Goal: Information Seeking & Learning: Check status

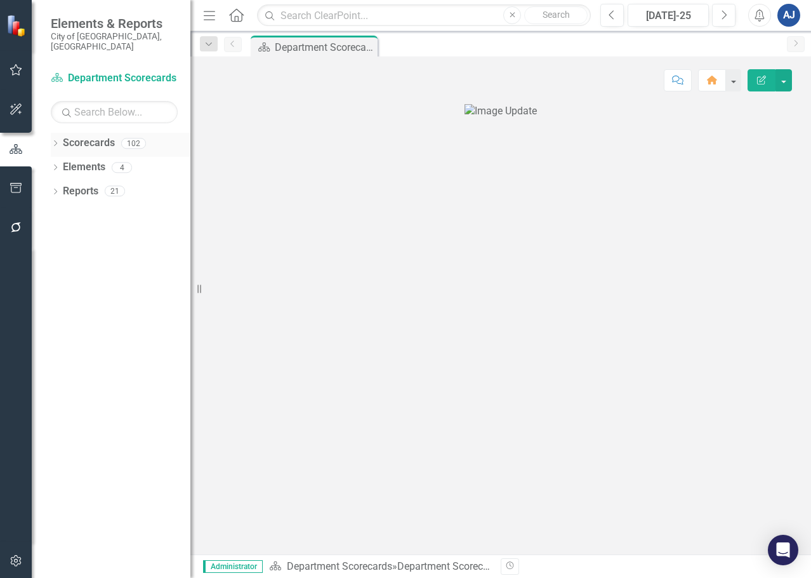
click at [56, 141] on icon "Dropdown" at bounding box center [55, 144] width 9 height 7
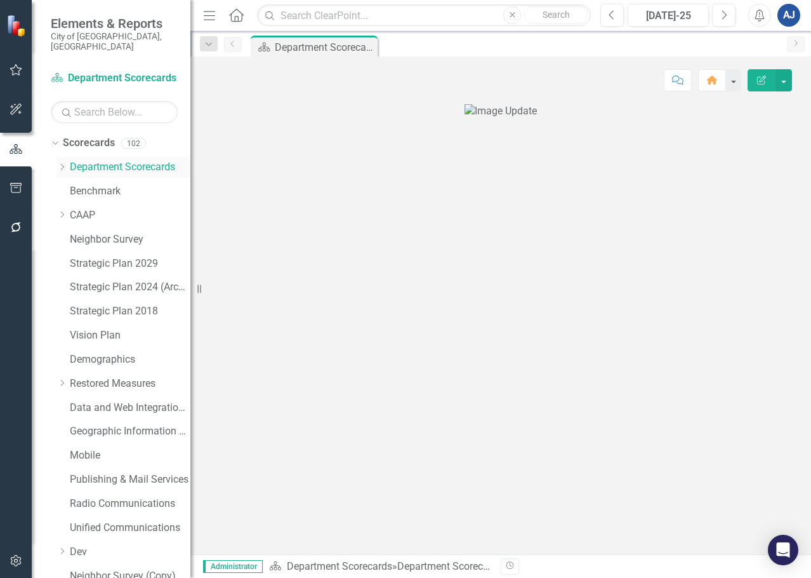
click at [61, 163] on icon "Dropdown" at bounding box center [62, 167] width 10 height 8
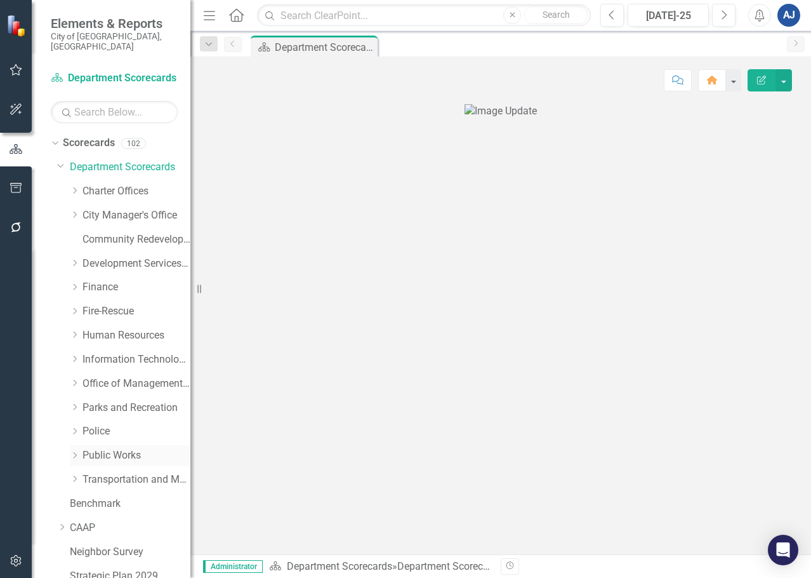
click at [74, 451] on icon "Dropdown" at bounding box center [75, 455] width 10 height 8
click at [132, 545] on link "Utilities" at bounding box center [142, 552] width 95 height 15
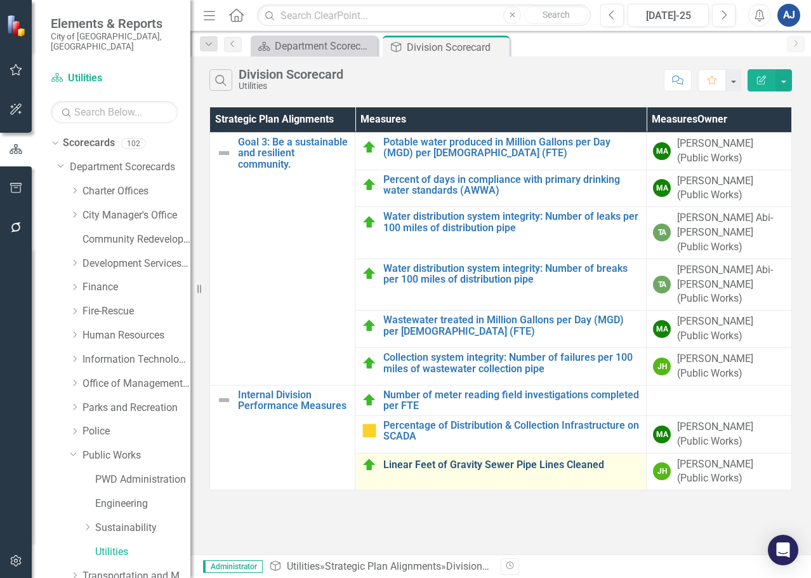
click at [494, 459] on link "Linear Feet of Gravity Sewer Pipe Lines Cleaned" at bounding box center [511, 464] width 256 height 11
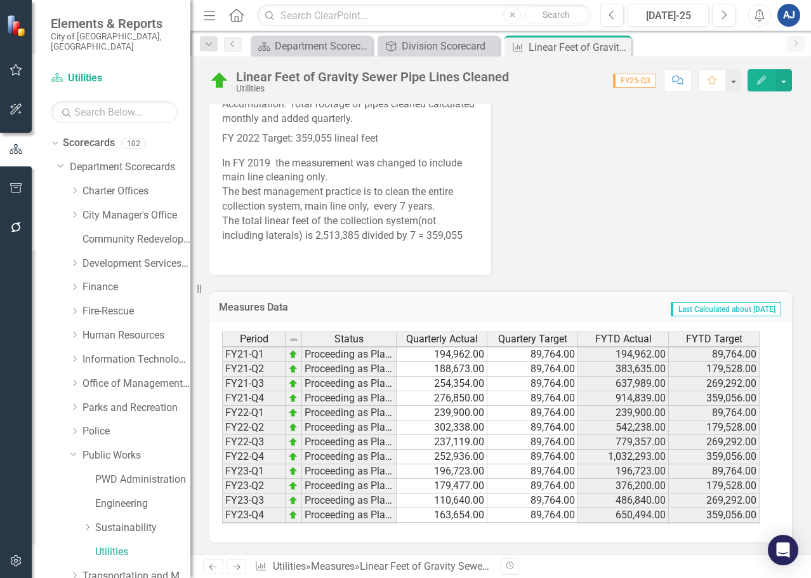
scroll to position [116, 0]
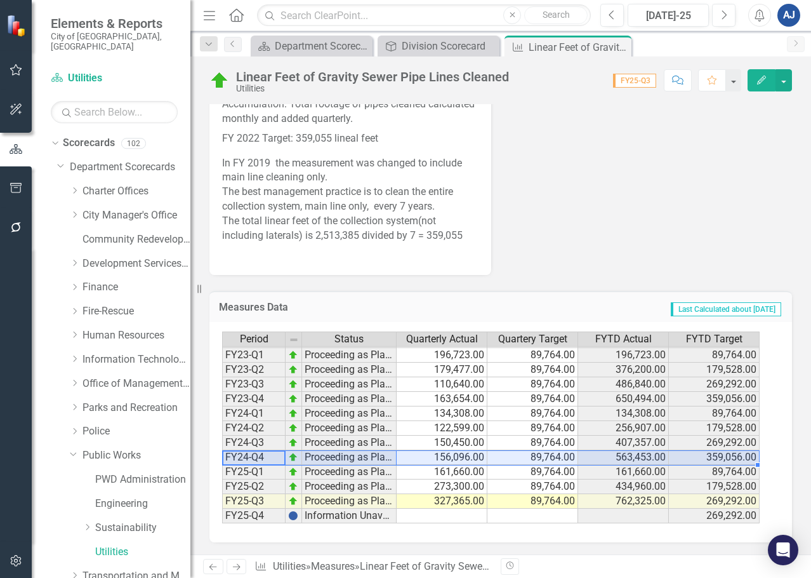
drag, startPoint x: 260, startPoint y: 460, endPoint x: 686, endPoint y: 461, distance: 425.9
click at [686, 461] on div "Period Status Quarterly Actual Quartery Target FYTD Actual FYTD Target FY21-Q1 …" at bounding box center [496, 427] width 548 height 192
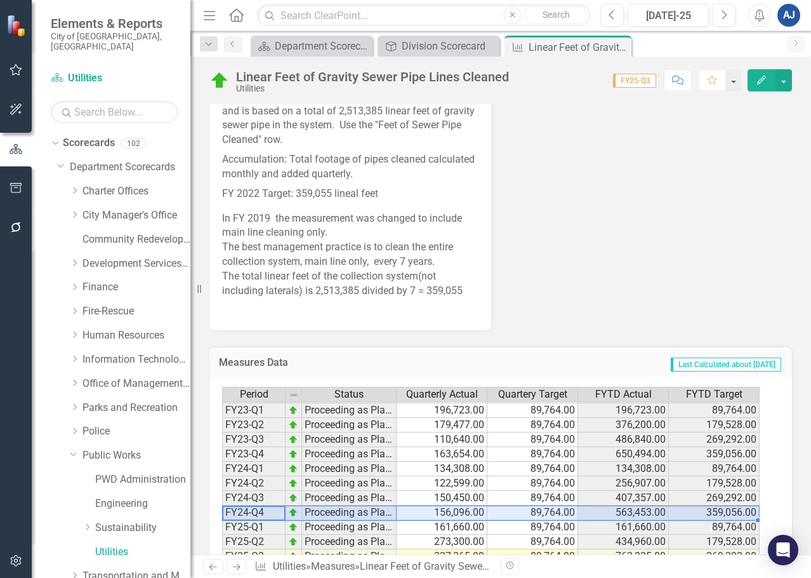
scroll to position [492, 0]
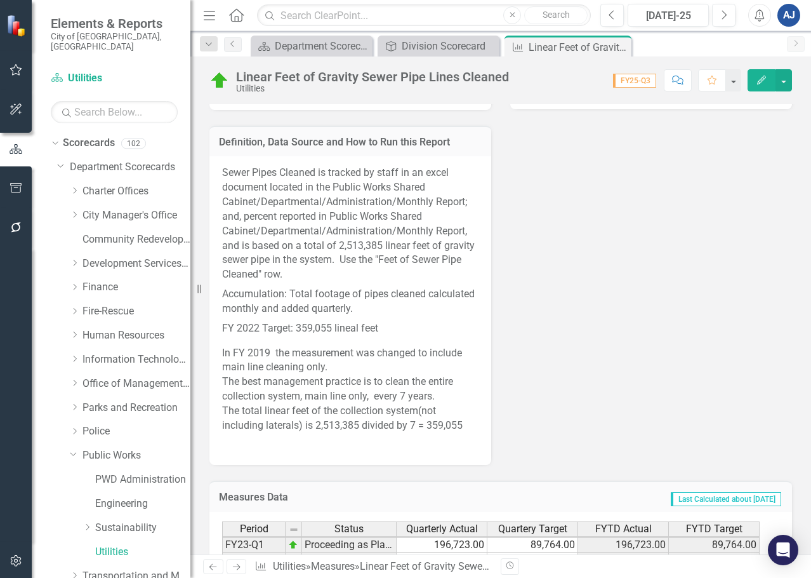
click at [536, 357] on div "Why It Matters Sewer Pipe Cleaning reduces sewer backups in gravity sewer pipe …" at bounding box center [501, 202] width 602 height 526
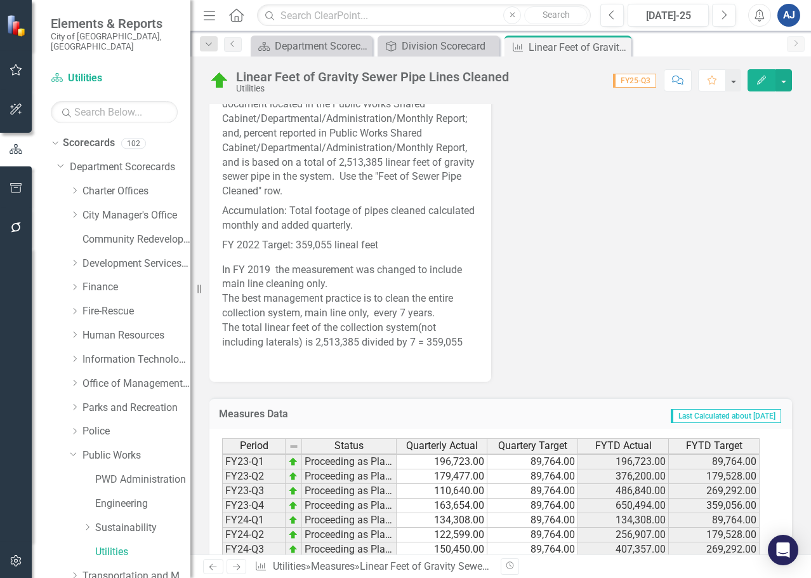
scroll to position [365, 0]
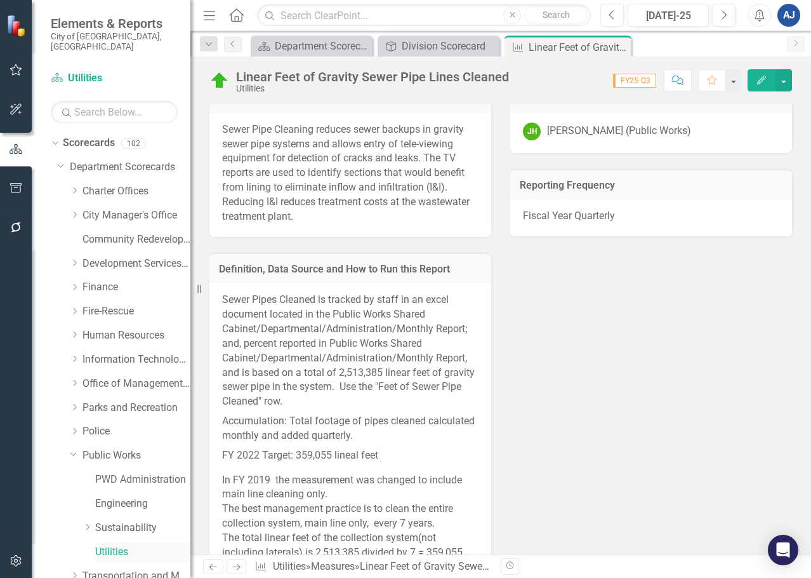
click at [123, 545] on link "Utilities" at bounding box center [142, 552] width 95 height 15
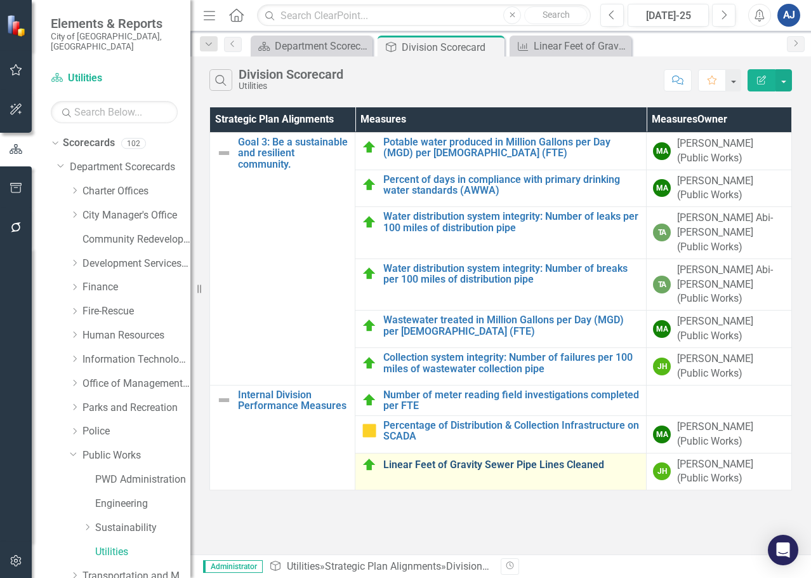
click at [406, 459] on link "Linear Feet of Gravity Sewer Pipe Lines Cleaned" at bounding box center [511, 464] width 256 height 11
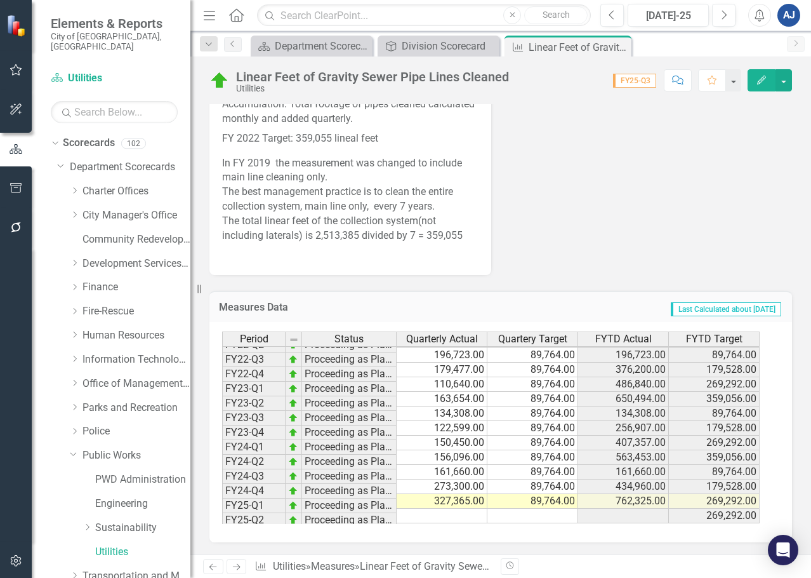
scroll to position [116, 0]
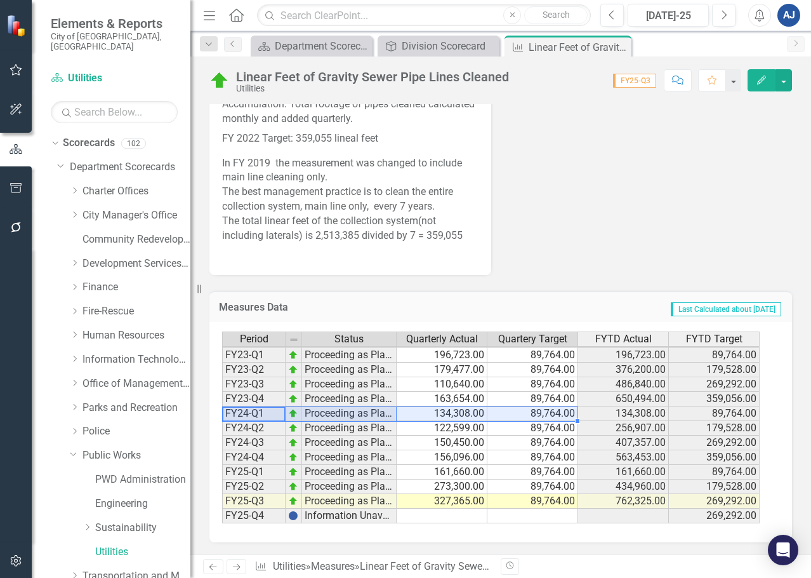
drag, startPoint x: 270, startPoint y: 416, endPoint x: 537, endPoint y: 415, distance: 267.2
click at [537, 415] on div "Period Status Quarterly Actual Quartery Target FYTD Actual FYTD Target FY21-Q1 …" at bounding box center [496, 427] width 548 height 192
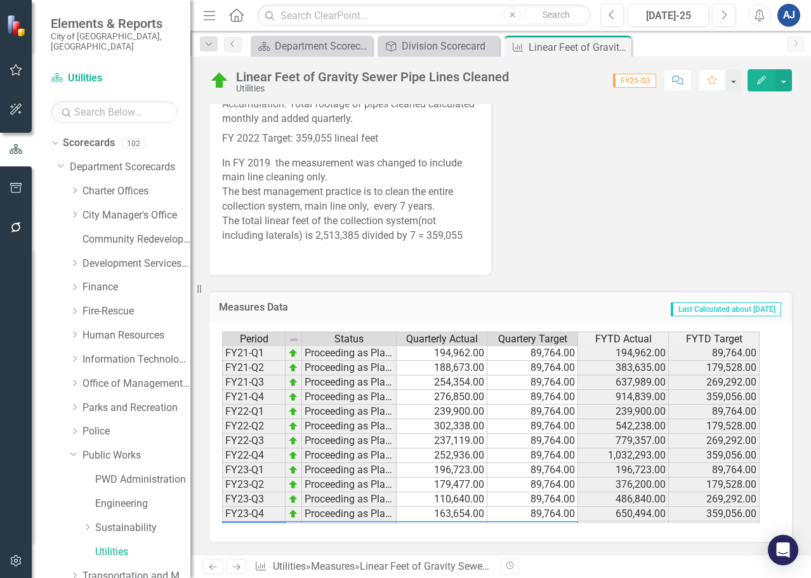
scroll to position [0, 0]
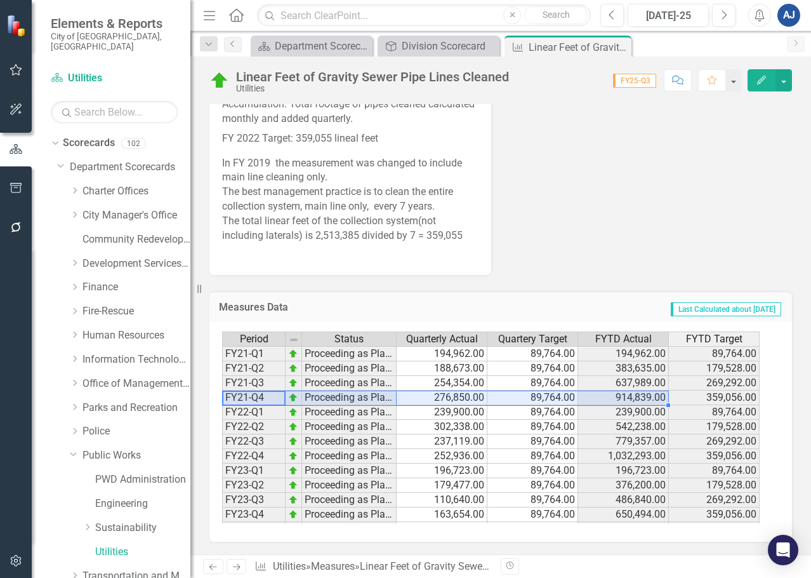
drag, startPoint x: 256, startPoint y: 397, endPoint x: 623, endPoint y: 391, distance: 366.9
click at [623, 391] on div "Period Status Quarterly Actual Quartery Target FYTD Actual FYTD Target FY21-Q1 …" at bounding box center [496, 427] width 548 height 192
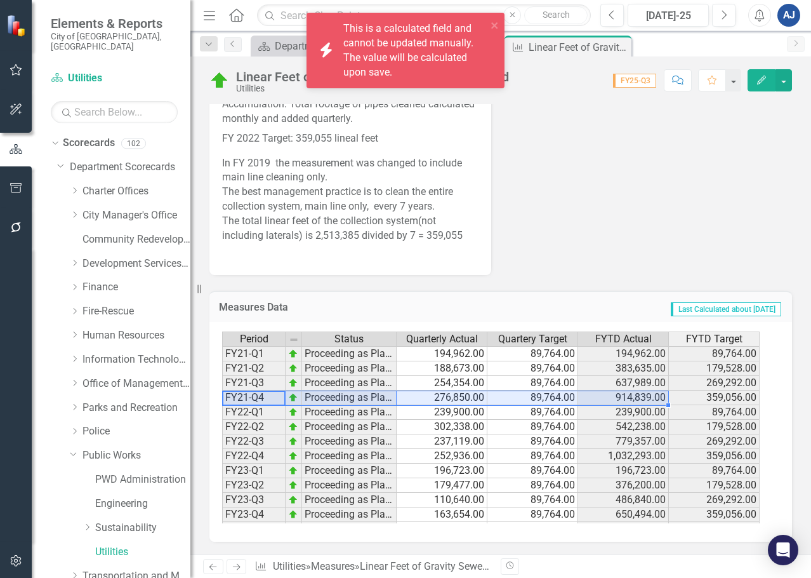
click at [602, 458] on td "1,032,293.00" at bounding box center [623, 456] width 91 height 15
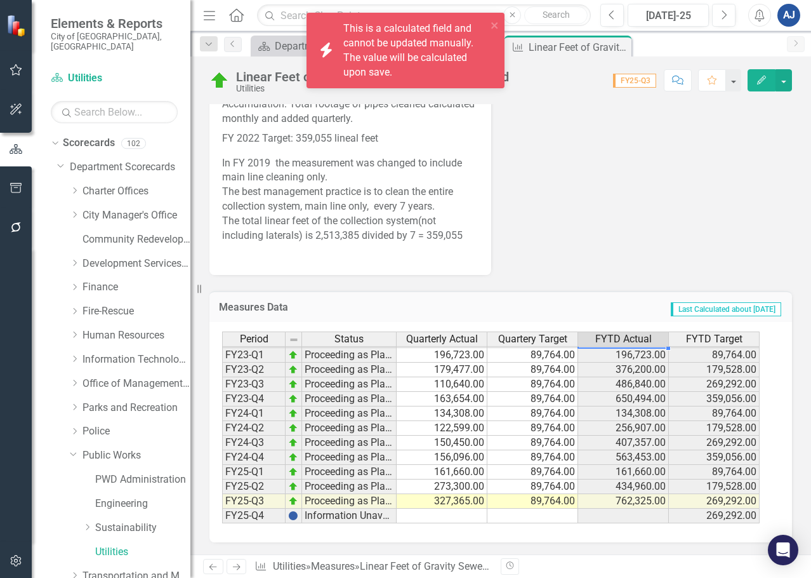
scroll to position [682, 0]
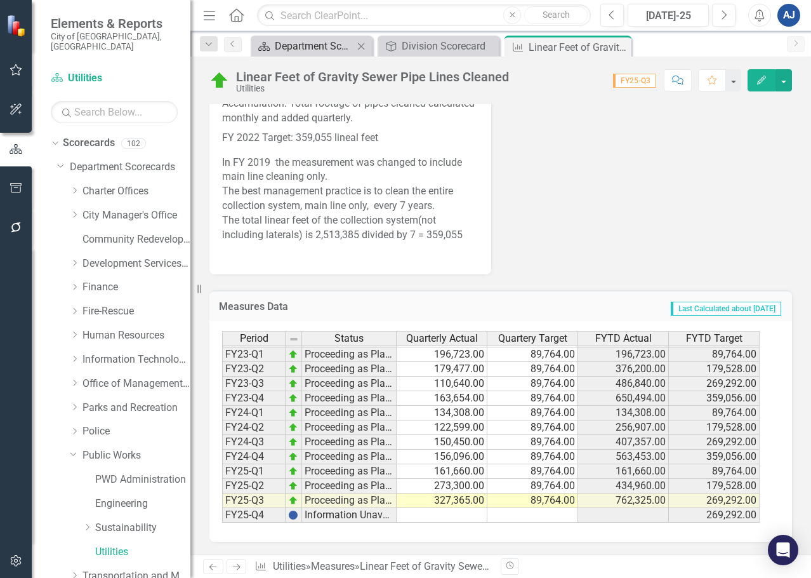
click at [281, 43] on div "Department Scorecard" at bounding box center [314, 46] width 79 height 16
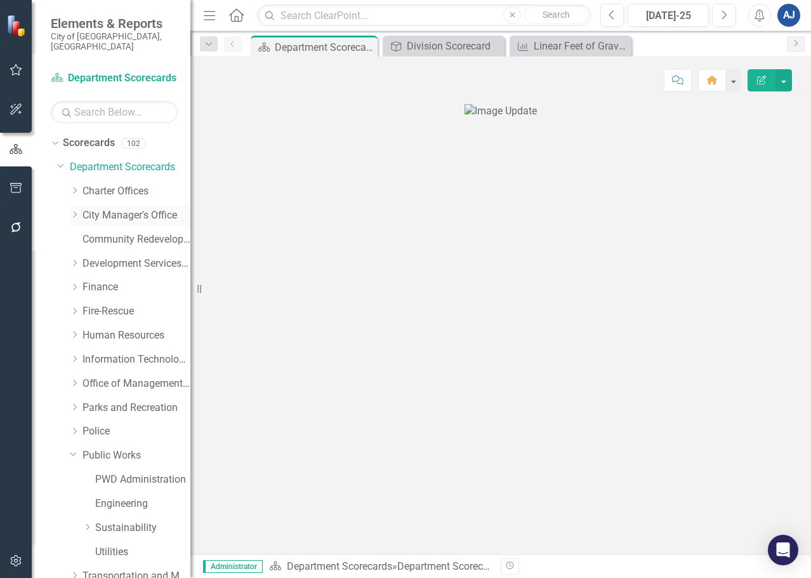
click at [73, 211] on icon "Dropdown" at bounding box center [75, 215] width 10 height 8
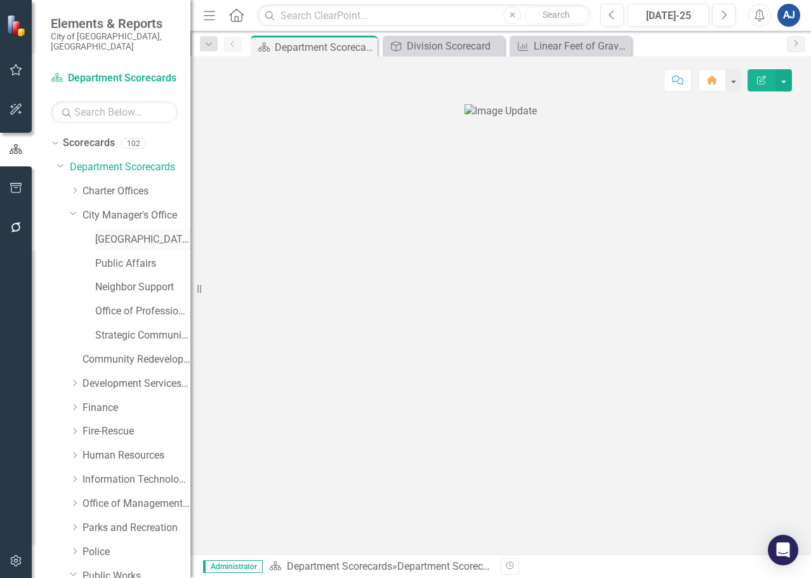
click at [134, 232] on link "[GEOGRAPHIC_DATA]" at bounding box center [142, 239] width 95 height 15
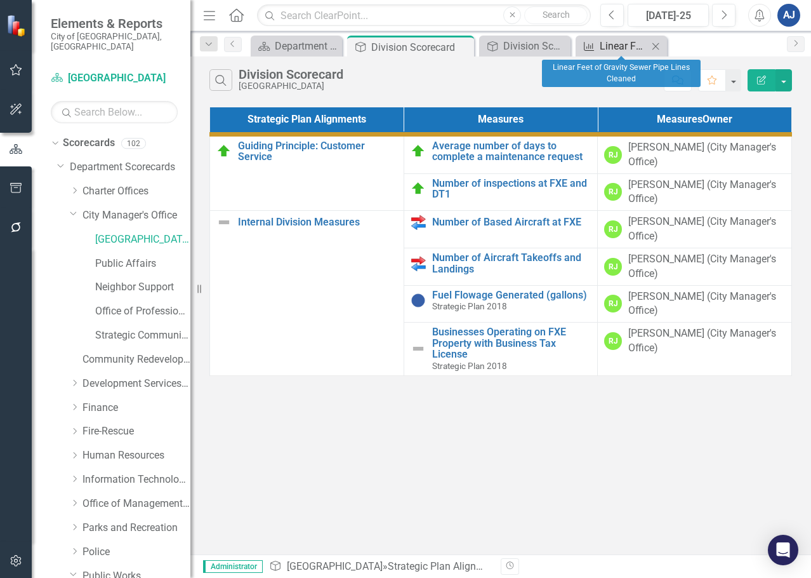
click at [614, 50] on div "Linear Feet of Gravity Sewer Pipe Lines Cleaned" at bounding box center [624, 46] width 48 height 16
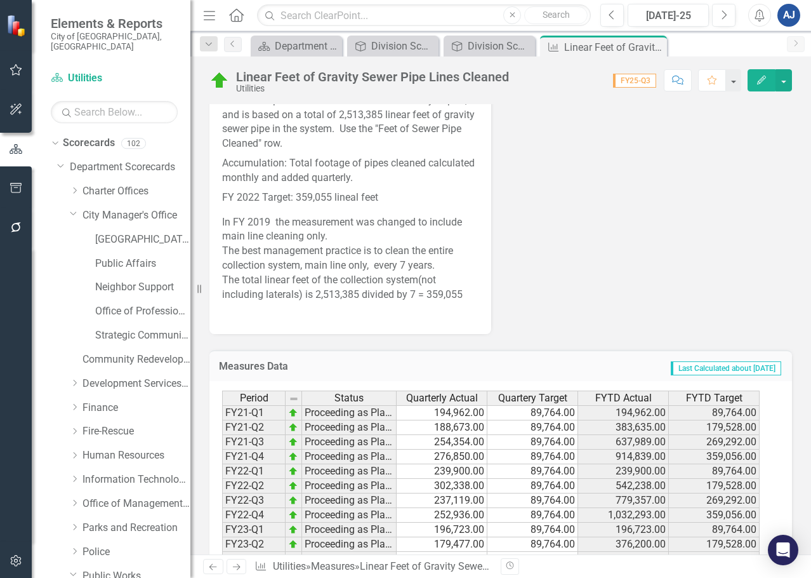
scroll to position [682, 0]
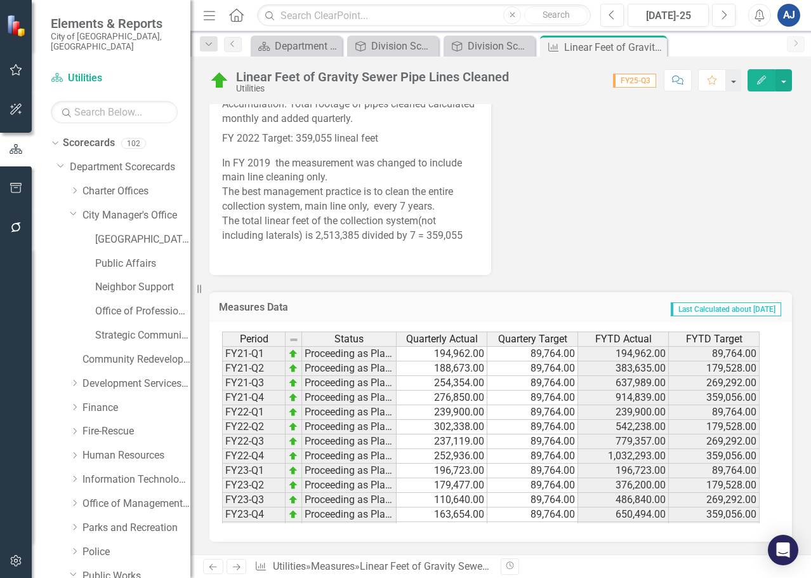
click at [639, 519] on td "650,494.00" at bounding box center [623, 514] width 91 height 15
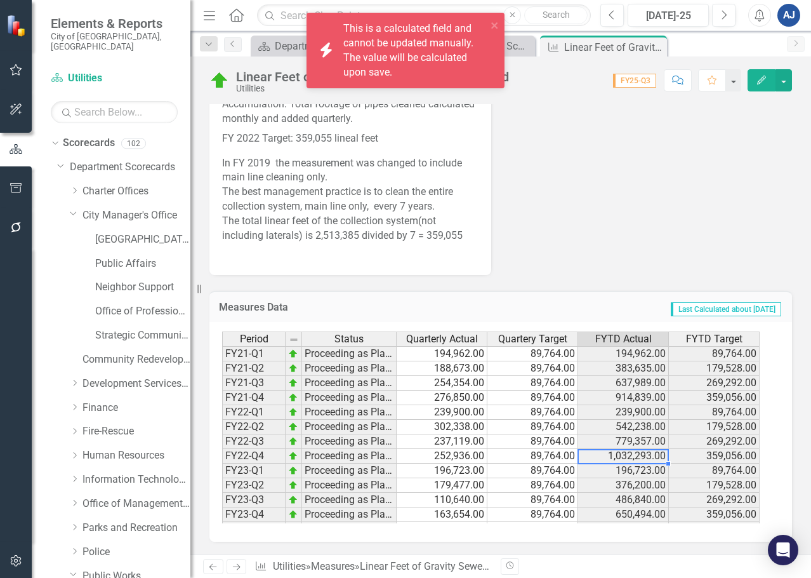
click at [614, 459] on td "1,032,293.00" at bounding box center [623, 456] width 91 height 15
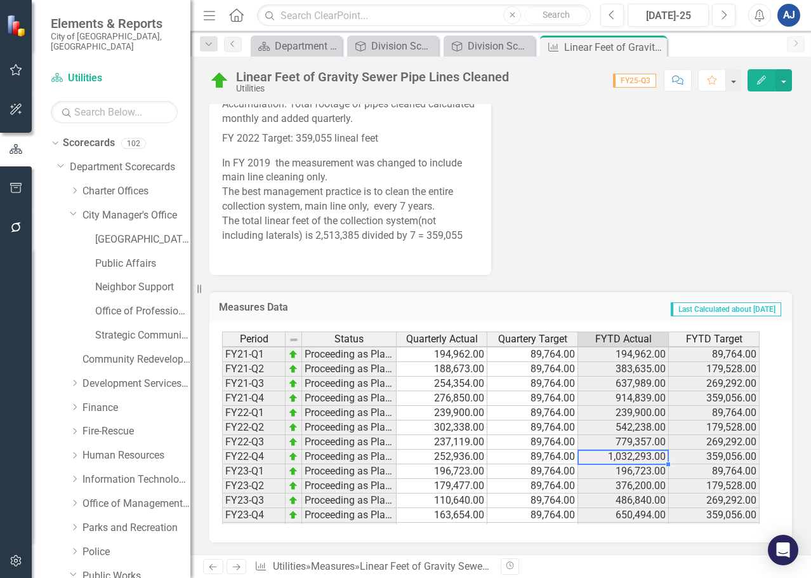
scroll to position [116, 0]
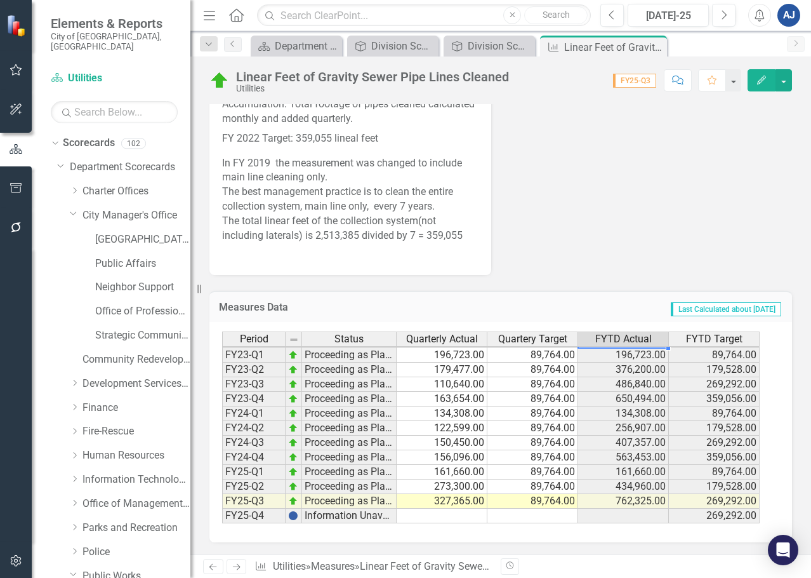
click at [627, 458] on td "563,453.00" at bounding box center [623, 457] width 91 height 15
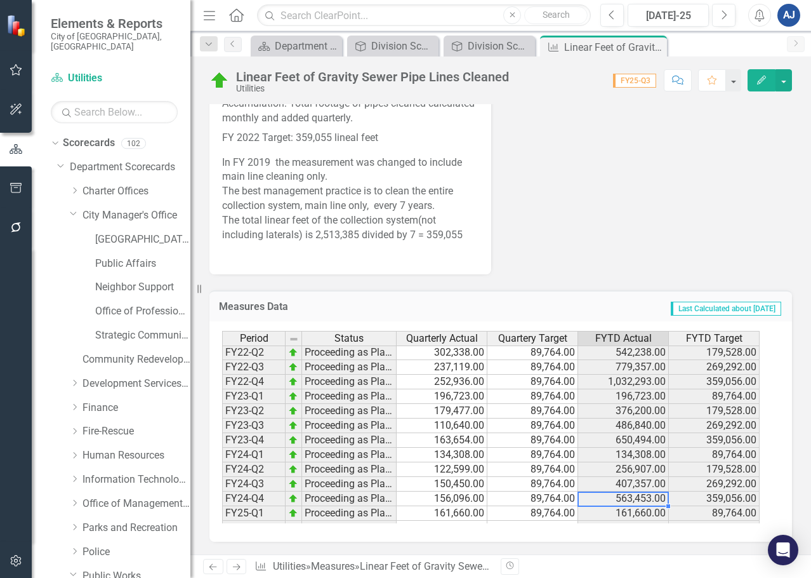
scroll to position [53, 0]
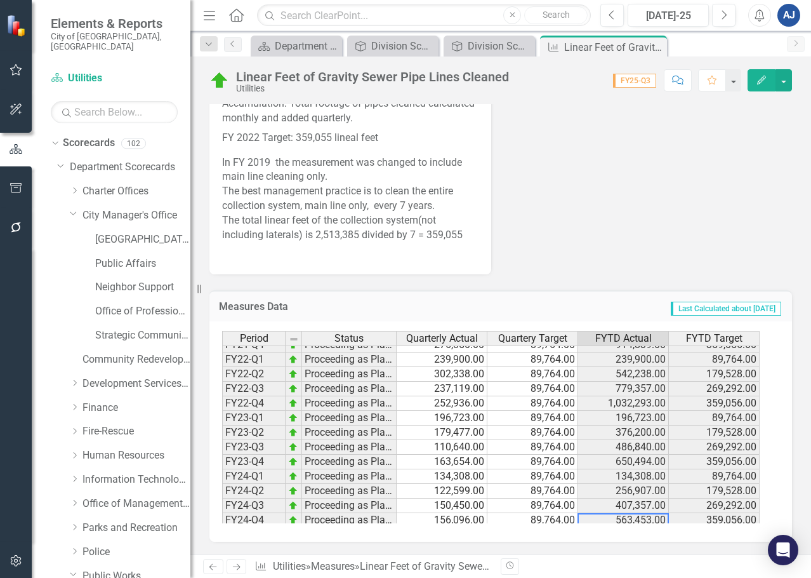
click at [650, 407] on td "1,032,293.00" at bounding box center [623, 403] width 91 height 15
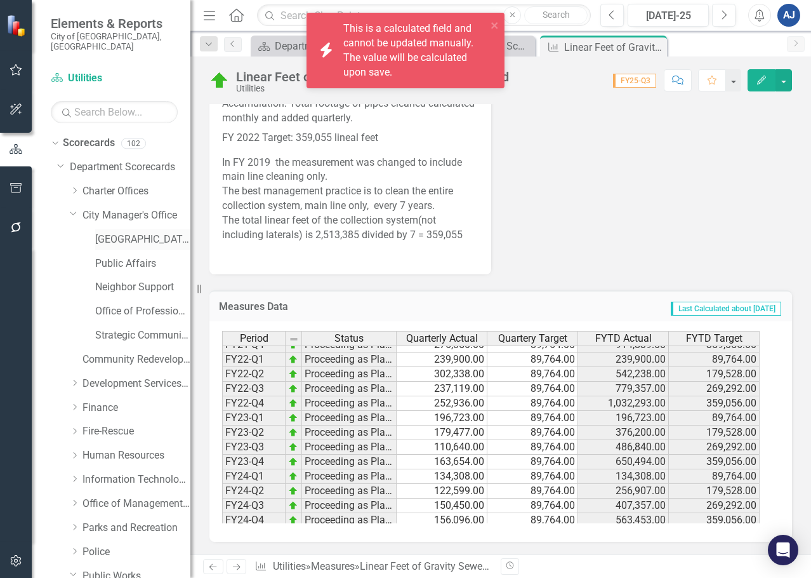
click at [126, 232] on link "[GEOGRAPHIC_DATA]" at bounding box center [142, 239] width 95 height 15
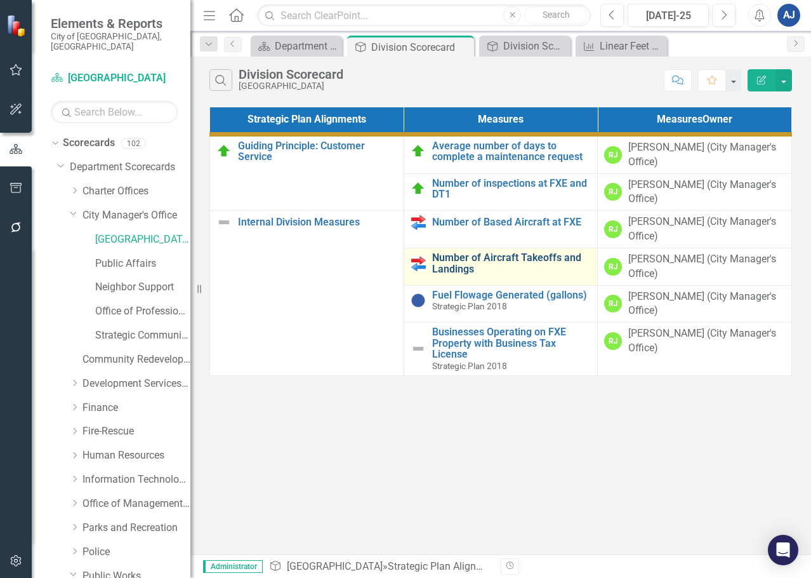
click at [545, 257] on link "Number of Aircraft Takeoffs and Landings" at bounding box center [511, 263] width 159 height 22
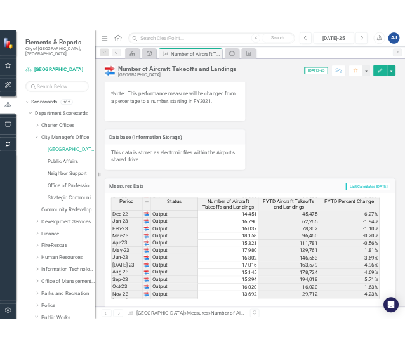
scroll to position [700, 0]
